Goal: Find specific page/section: Find specific page/section

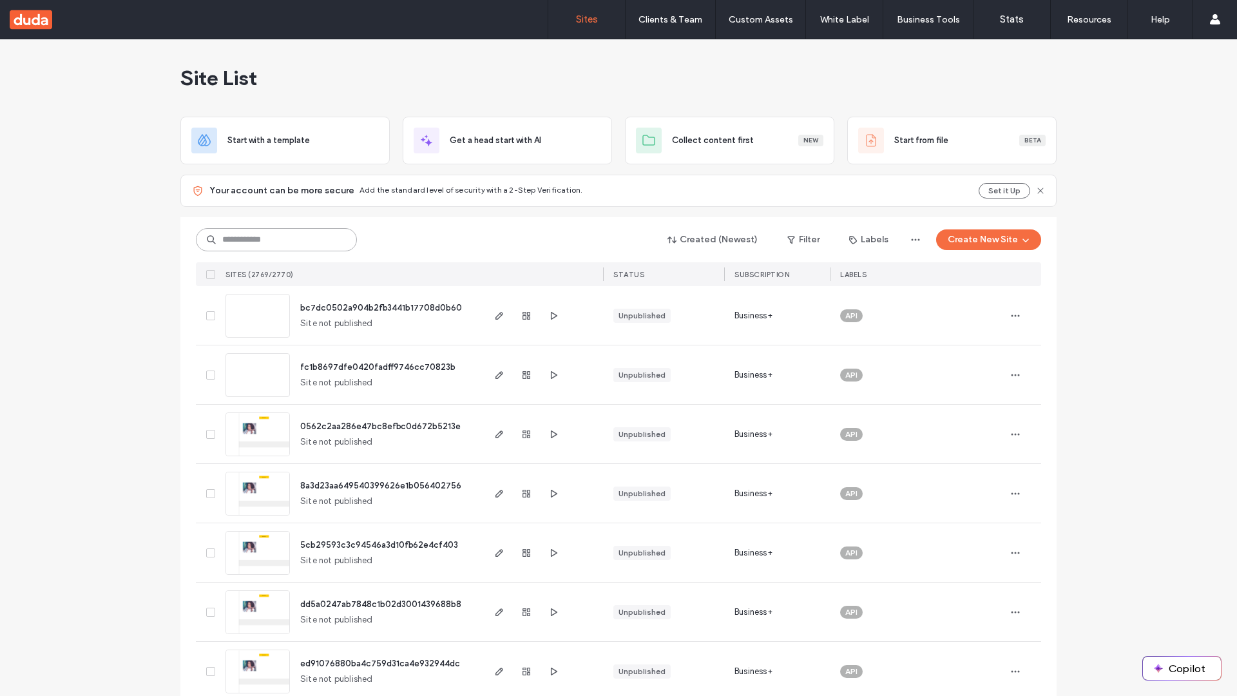
click at [276, 240] on input at bounding box center [276, 239] width 161 height 23
type input "**********"
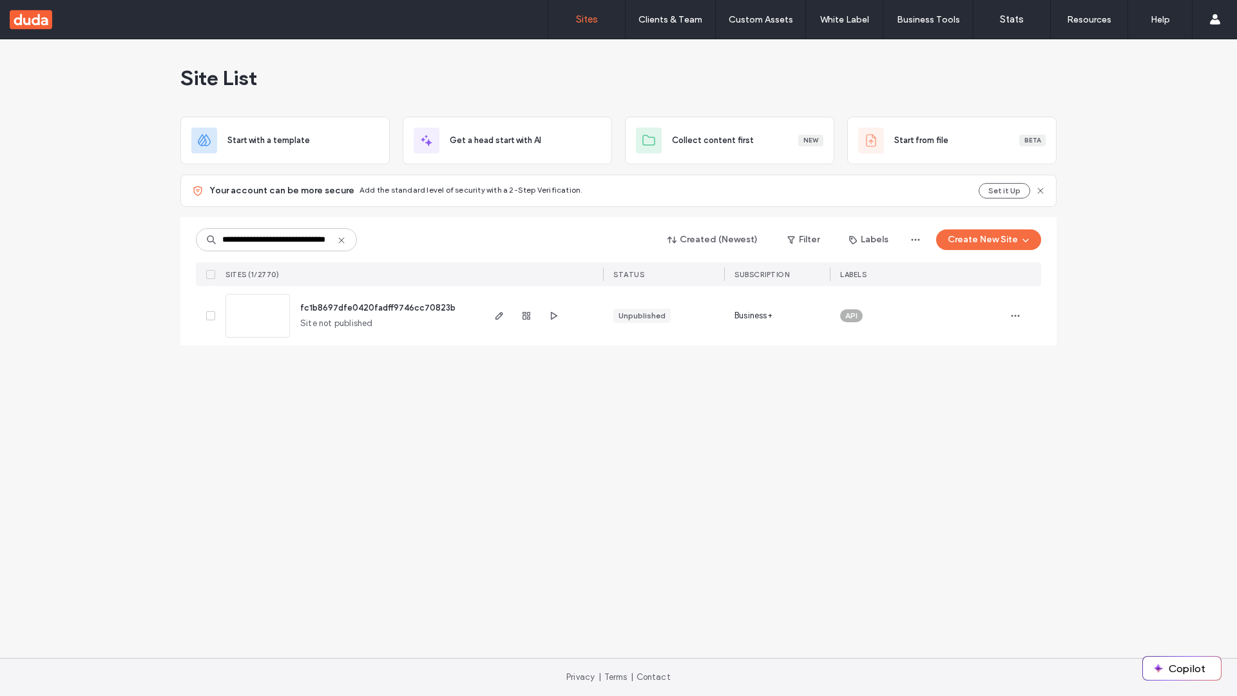
click at [378, 307] on span "fc1b8697dfe0420fadff9746cc70823b" at bounding box center [377, 308] width 155 height 10
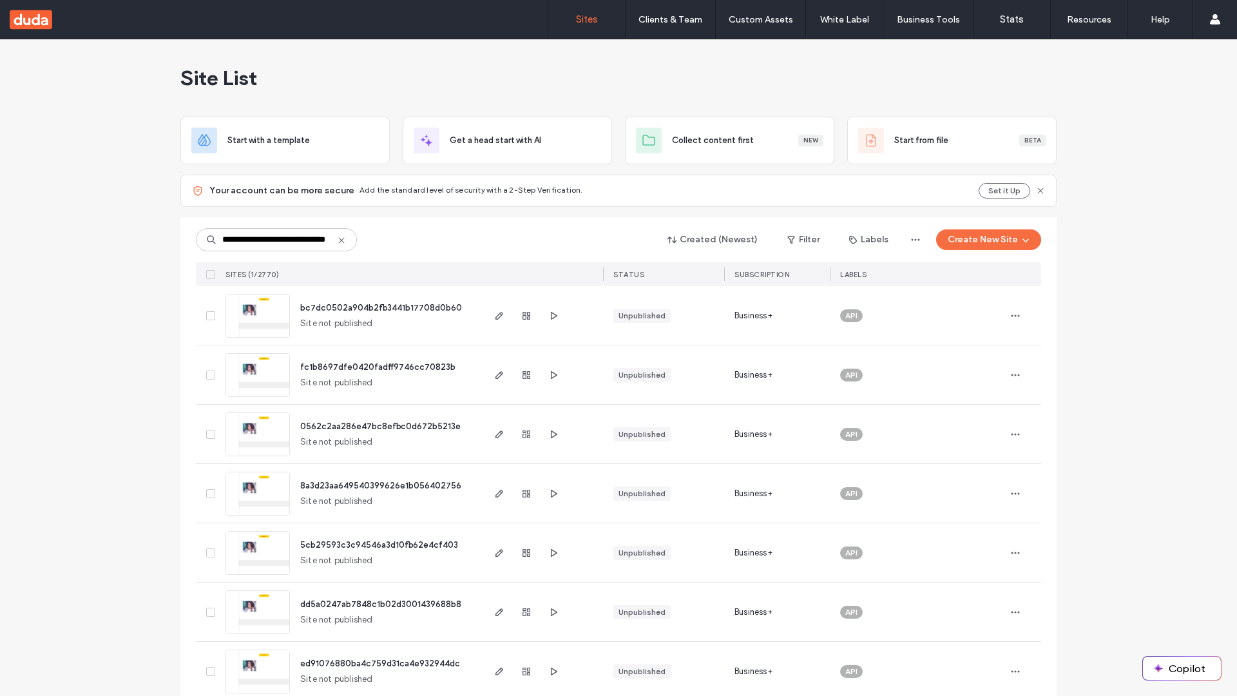
scroll to position [0, 0]
